Goal: Information Seeking & Learning: Learn about a topic

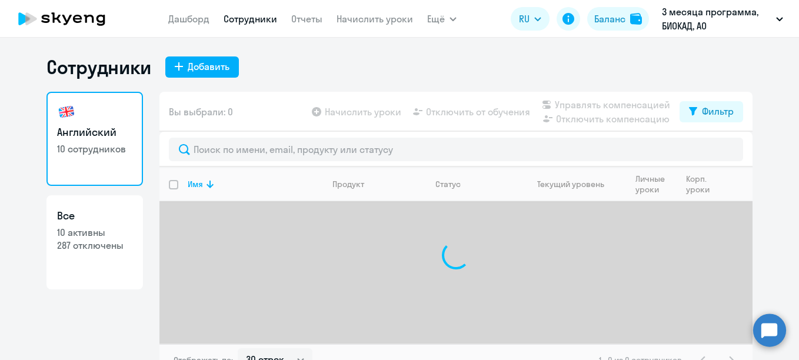
select select "30"
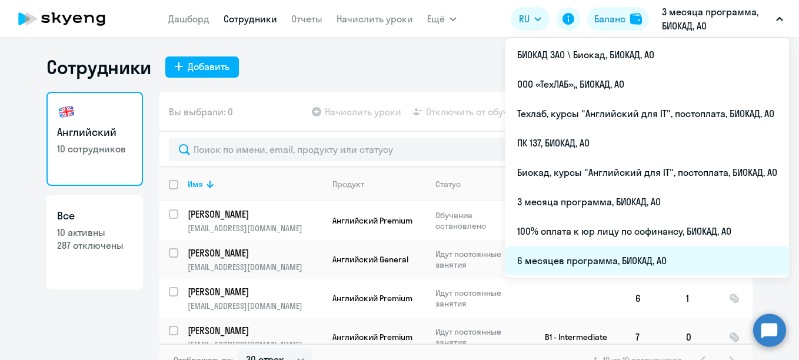
click at [590, 261] on li "6 месяцев программа, БИОКАД, АО" at bounding box center [648, 260] width 284 height 29
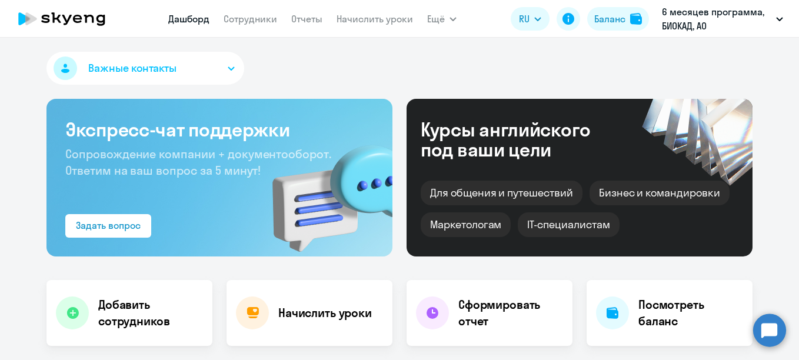
click at [268, 11] on nav "[PERSON_NAME] Отчеты Начислить уроки" at bounding box center [290, 19] width 245 height 24
click at [271, 16] on link "Сотрудники" at bounding box center [251, 19] width 54 height 12
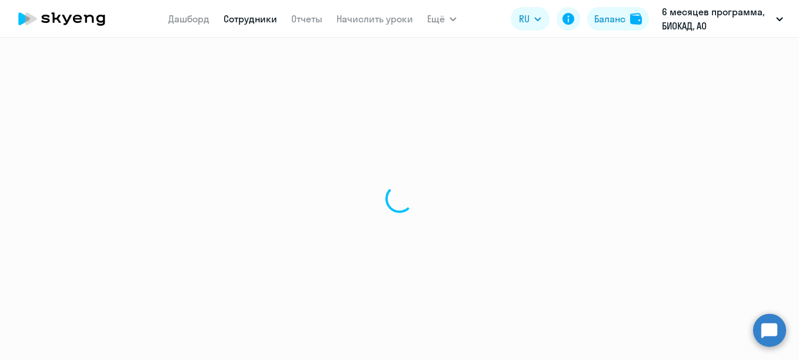
select select "30"
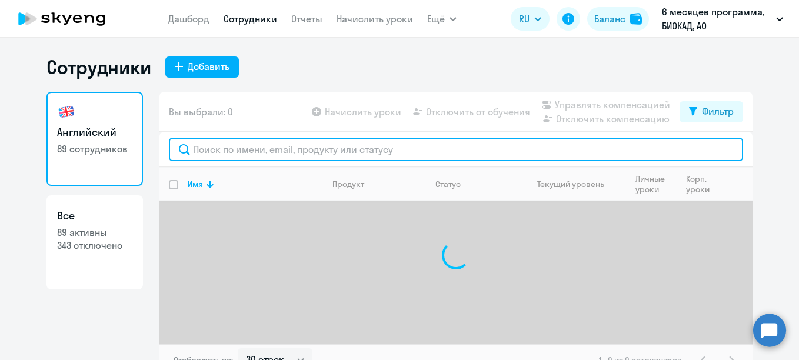
click at [287, 160] on input "text" at bounding box center [456, 150] width 574 height 24
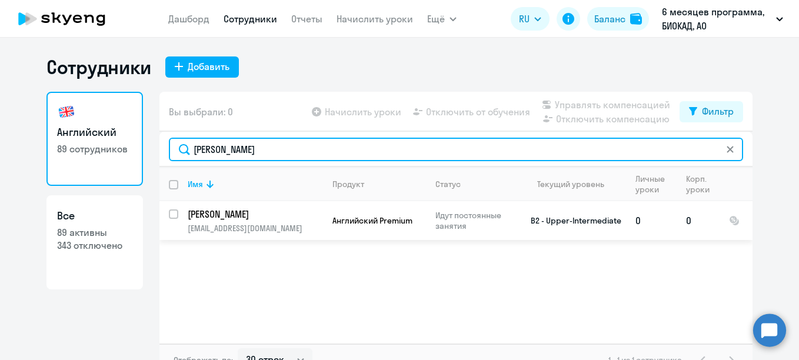
type input "[PERSON_NAME]"
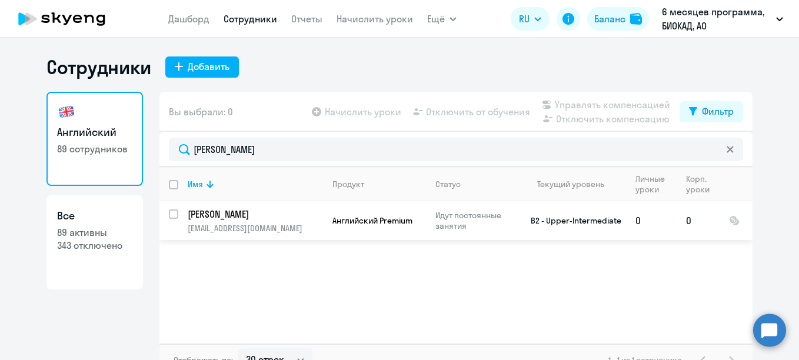
click at [246, 214] on p "[PERSON_NAME]" at bounding box center [254, 214] width 133 height 13
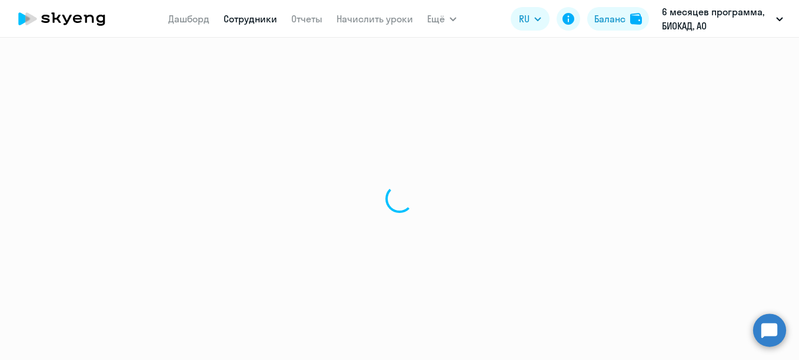
select select "english"
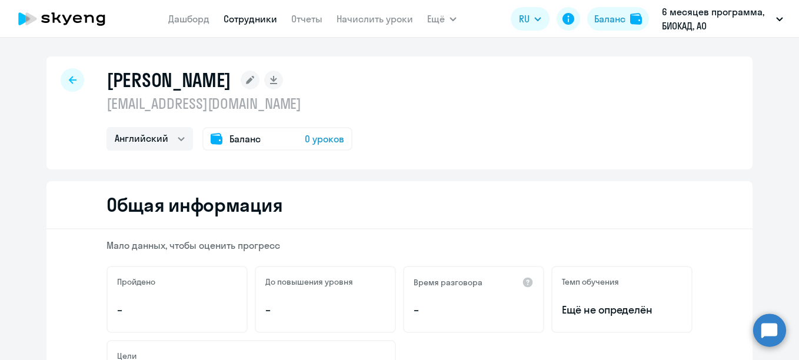
click at [71, 82] on icon at bounding box center [73, 80] width 8 height 8
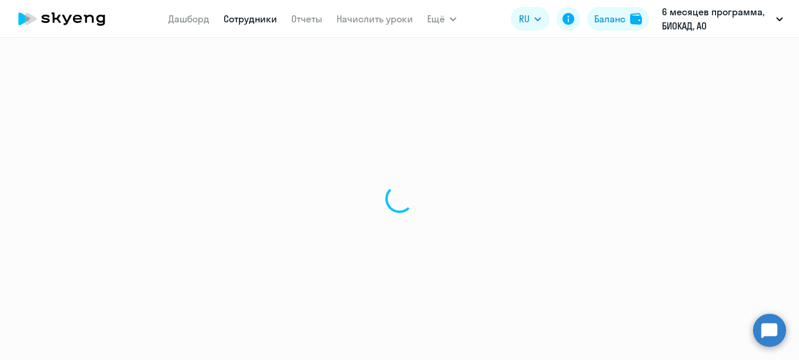
select select "30"
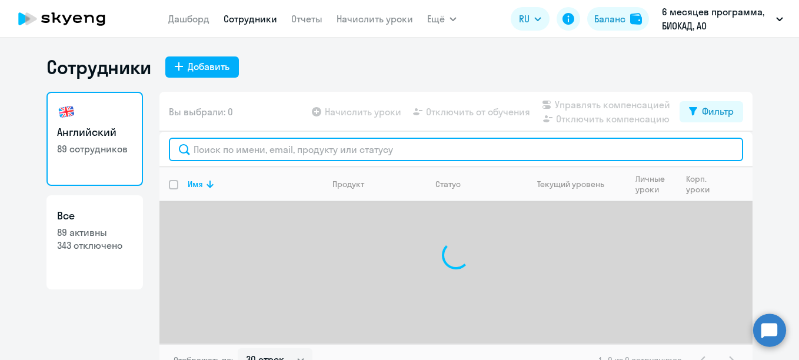
click at [351, 153] on input "text" at bounding box center [456, 150] width 574 height 24
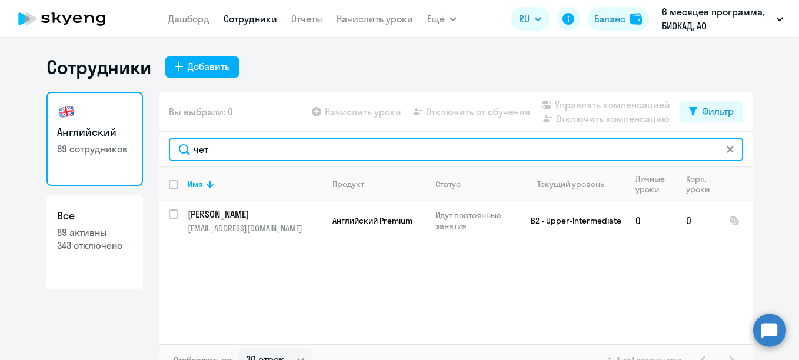
type input "чет"
